Goal: Complete application form

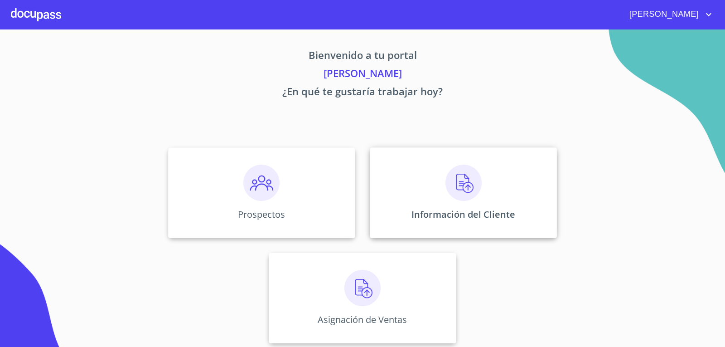
click at [438, 206] on div "Información del Cliente" at bounding box center [463, 192] width 187 height 91
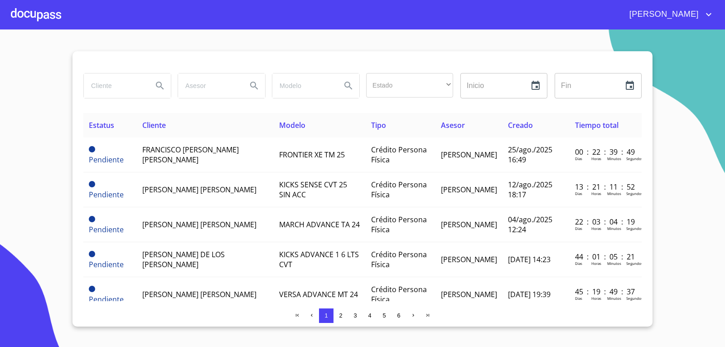
click at [116, 93] on input "search" at bounding box center [115, 85] width 62 height 24
type input "[PERSON_NAME]"
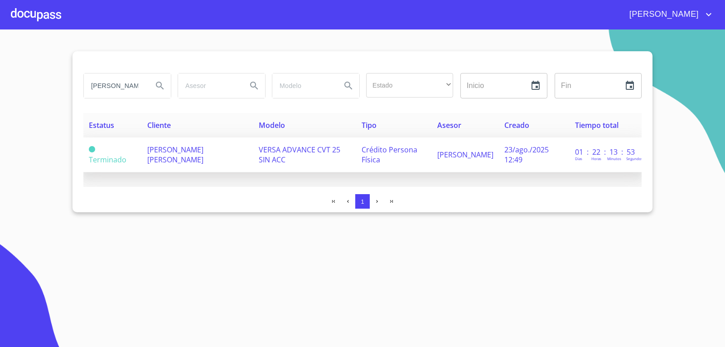
click at [203, 145] on span "[PERSON_NAME] [PERSON_NAME]" at bounding box center [175, 155] width 56 height 20
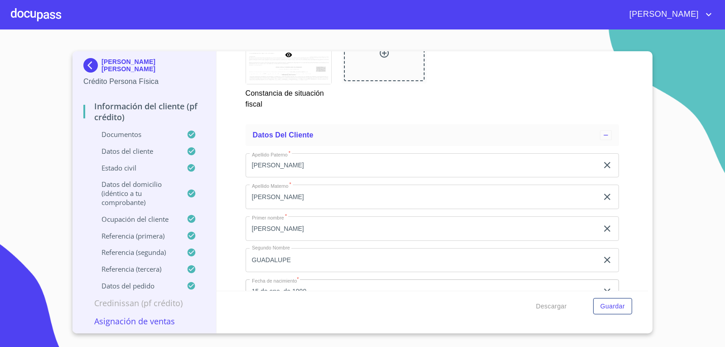
scroll to position [2980, 0]
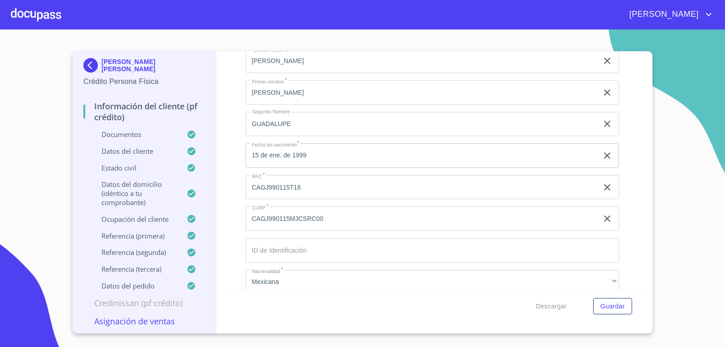
click at [331, 182] on input "CAGJ990115T16" at bounding box center [422, 187] width 353 height 24
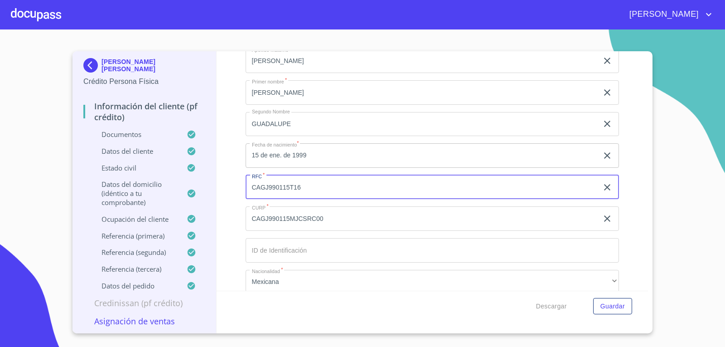
click at [331, 182] on input "CAGJ990115T16" at bounding box center [422, 187] width 353 height 24
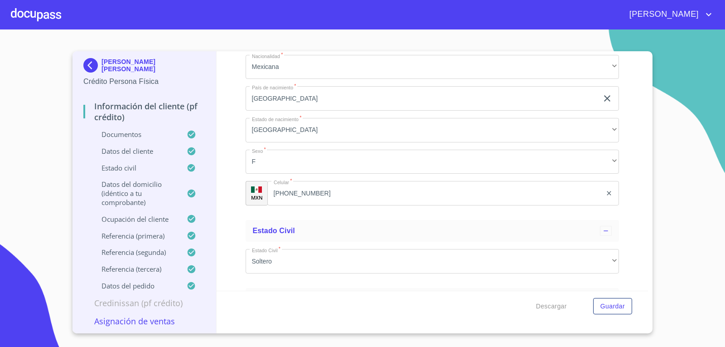
scroll to position [3162, 0]
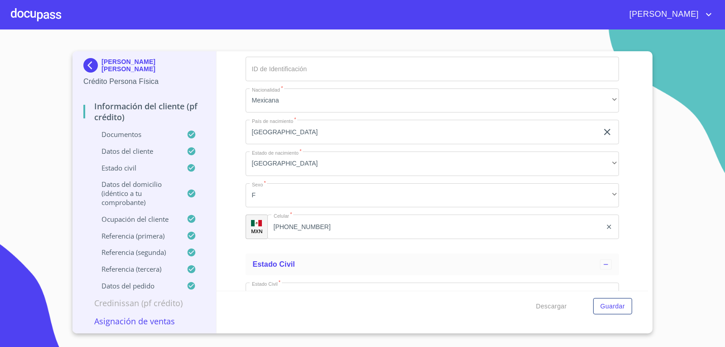
click at [351, 226] on input "[PHONE_NUMBER]" at bounding box center [434, 226] width 335 height 24
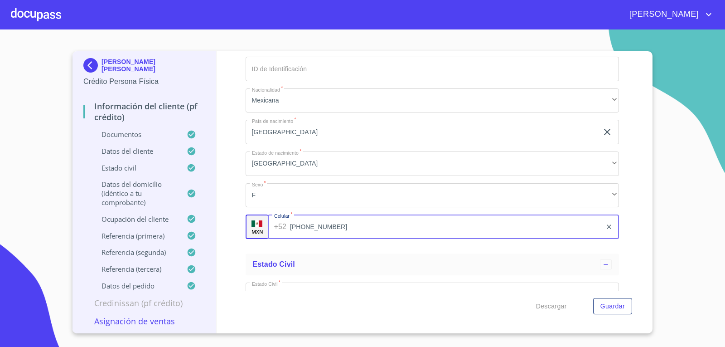
click at [351, 226] on input "[PHONE_NUMBER]" at bounding box center [446, 226] width 312 height 24
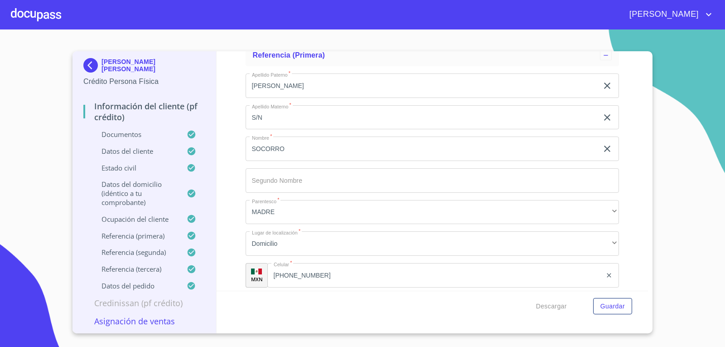
scroll to position [4598, 0]
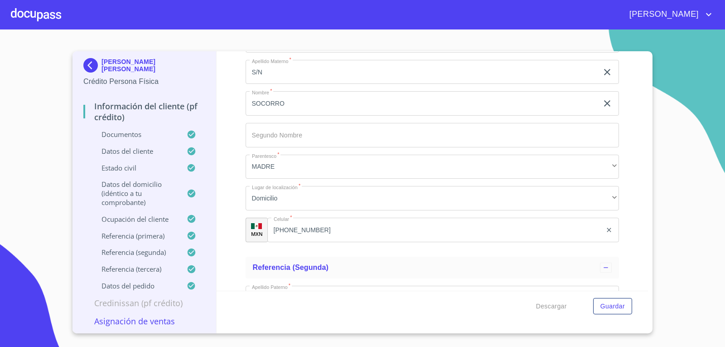
click at [322, 230] on input "[PHONE_NUMBER]" at bounding box center [434, 229] width 335 height 24
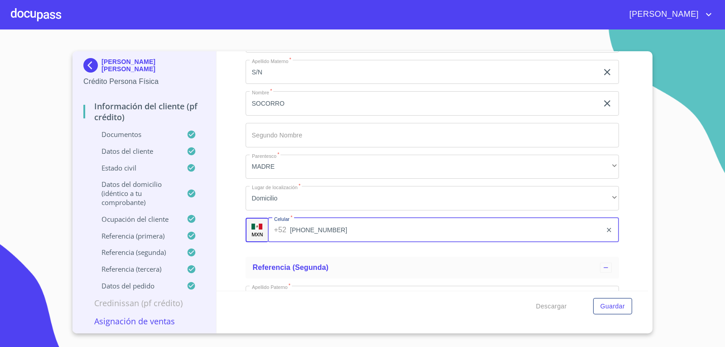
click at [322, 230] on input "[PHONE_NUMBER]" at bounding box center [446, 229] width 312 height 24
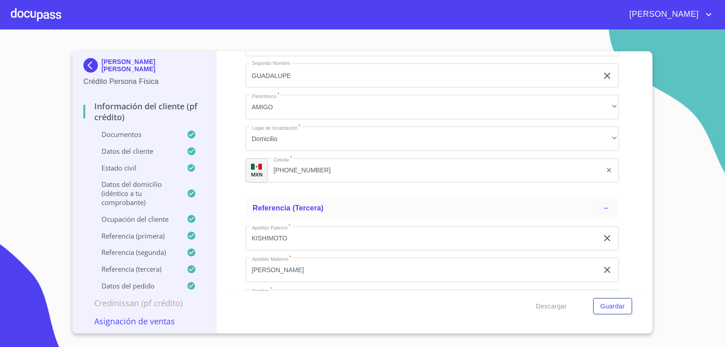
scroll to position [4915, 0]
click at [346, 171] on input "[PHONE_NUMBER]" at bounding box center [446, 170] width 312 height 24
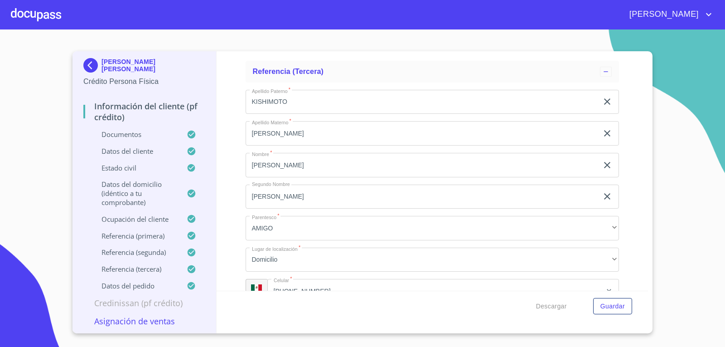
click at [287, 102] on input "KISHIMOTO" at bounding box center [422, 102] width 353 height 24
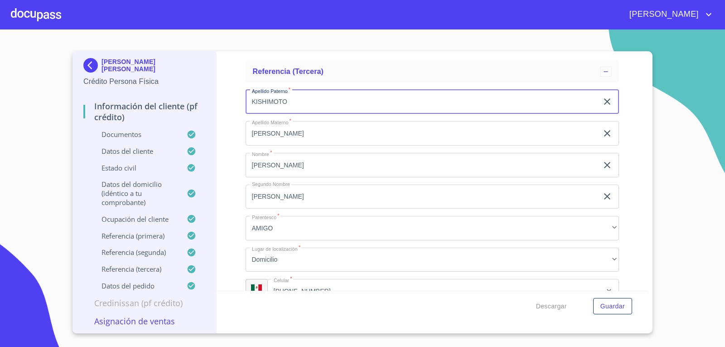
click at [287, 102] on input "KISHIMOTO" at bounding box center [422, 102] width 353 height 24
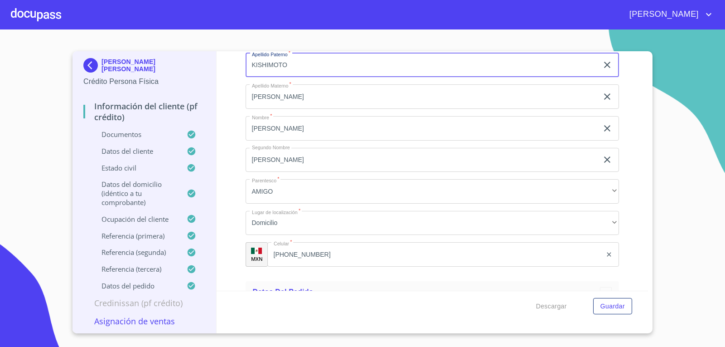
scroll to position [5141, 0]
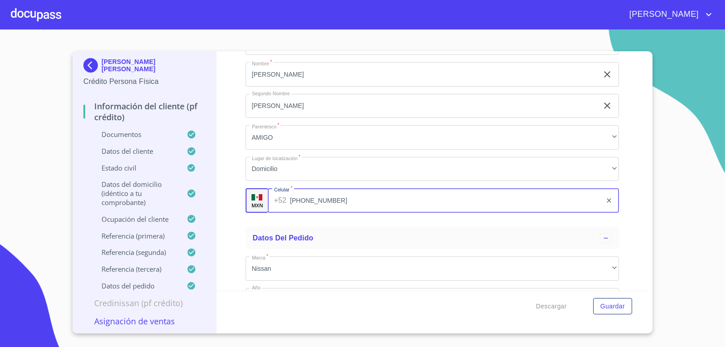
click at [354, 205] on input "[PHONE_NUMBER]" at bounding box center [446, 200] width 312 height 24
click at [29, 4] on div at bounding box center [36, 14] width 50 height 29
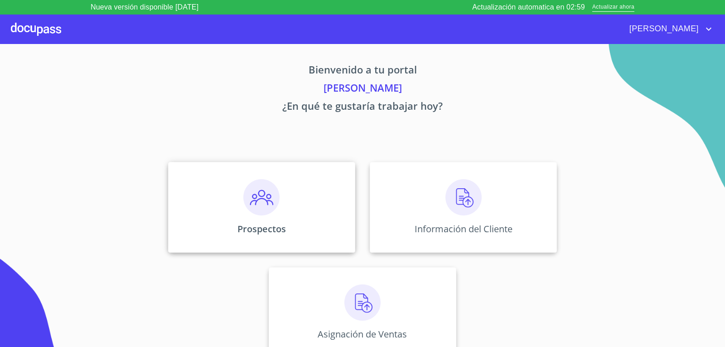
click at [256, 193] on img at bounding box center [261, 197] width 36 height 36
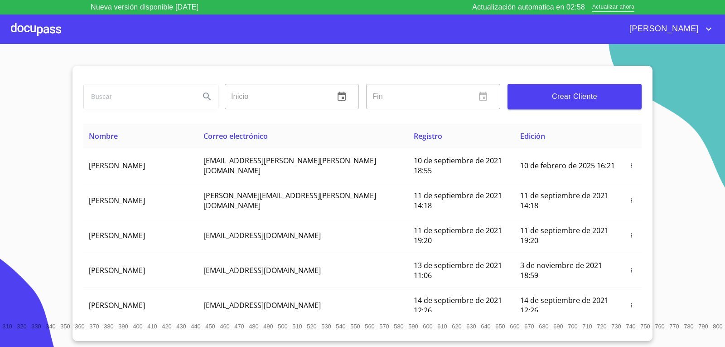
click at [135, 98] on input "search" at bounding box center [138, 96] width 109 height 24
type input "[PERSON_NAME]"
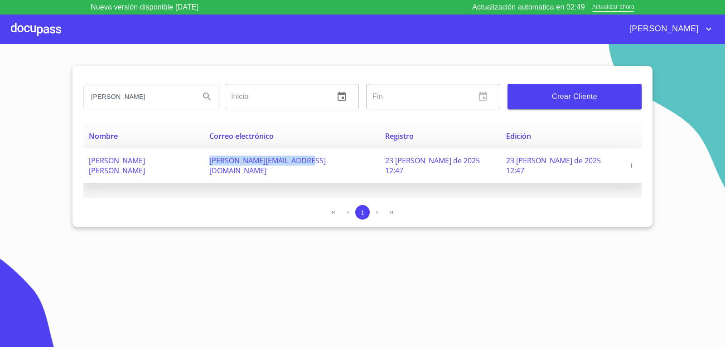
drag, startPoint x: 370, startPoint y: 159, endPoint x: 266, endPoint y: 159, distance: 103.3
click at [266, 159] on td "[PERSON_NAME][EMAIL_ADDRESS][DOMAIN_NAME]" at bounding box center [292, 165] width 176 height 35
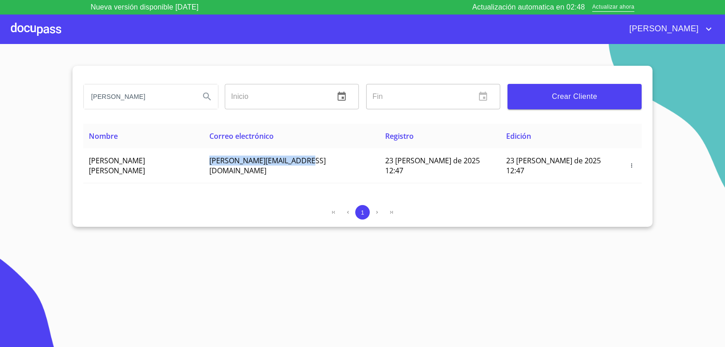
copy span "[PERSON_NAME][EMAIL_ADDRESS][DOMAIN_NAME]"
